Goal: Task Accomplishment & Management: Manage account settings

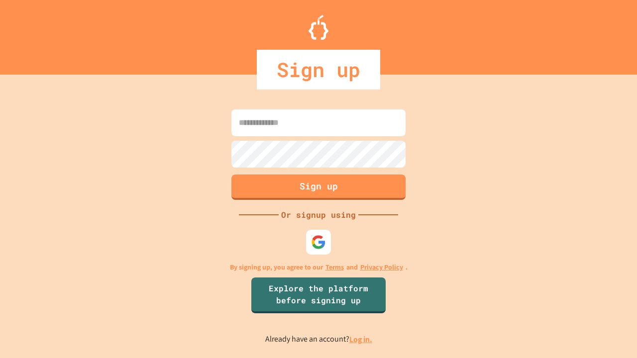
click at [361, 339] on link "Log in." at bounding box center [360, 339] width 23 height 10
